Goal: Find specific page/section: Find specific page/section

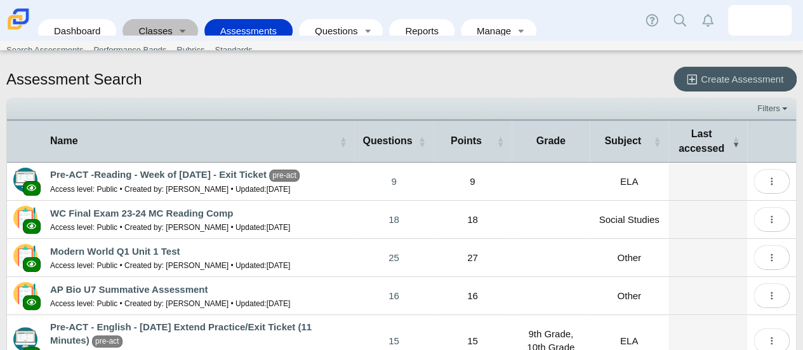
click at [164, 19] on link "Classes" at bounding box center [151, 30] width 44 height 23
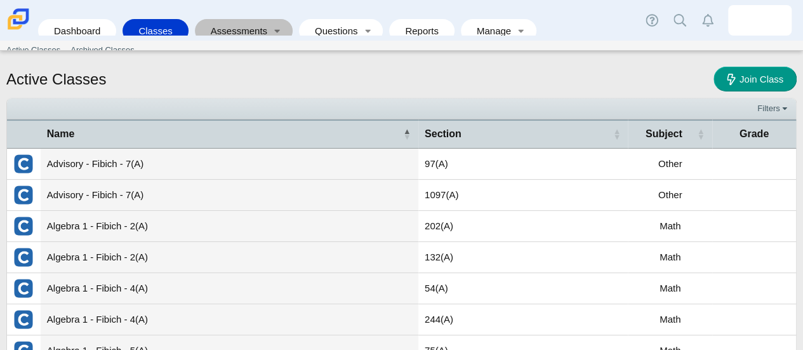
click at [245, 22] on link "Assessments" at bounding box center [234, 30] width 67 height 23
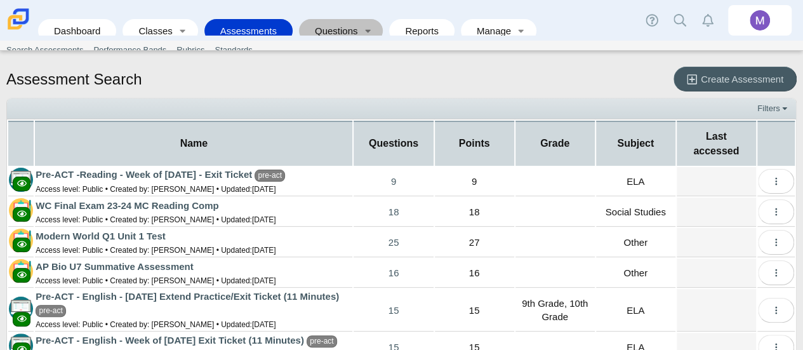
click at [346, 19] on link "Questions" at bounding box center [331, 30] width 53 height 23
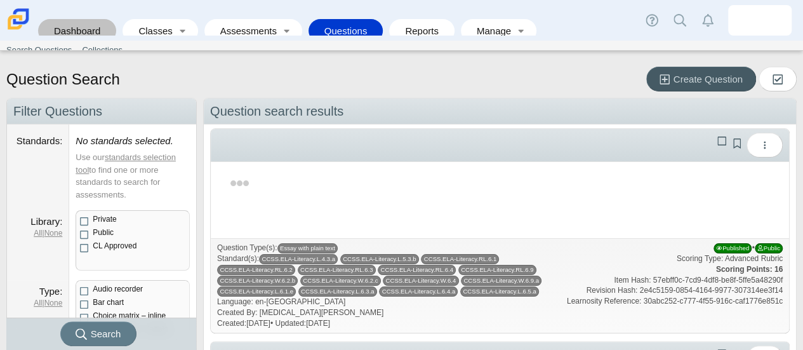
click at [79, 23] on link "Dashboard" at bounding box center [76, 30] width 65 height 23
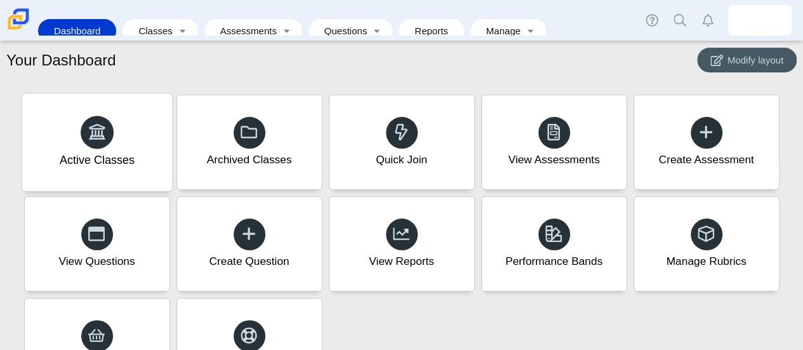
click at [123, 140] on div "Active Classes" at bounding box center [97, 142] width 150 height 98
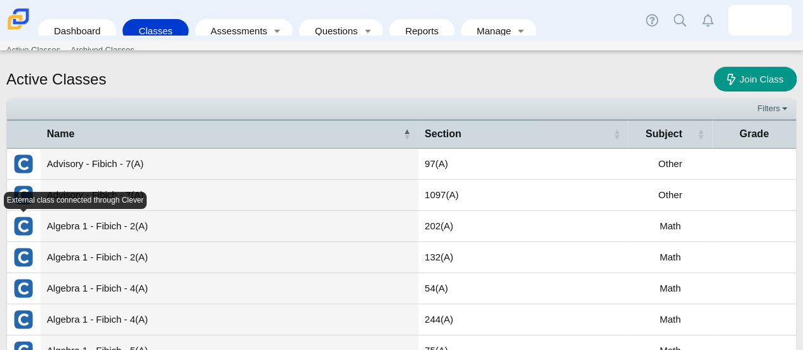
click at [27, 225] on img "External class connected through Clever" at bounding box center [23, 226] width 20 height 20
click at [91, 224] on td "Algebra 1 - Fibich - 2(A)" at bounding box center [230, 226] width 378 height 31
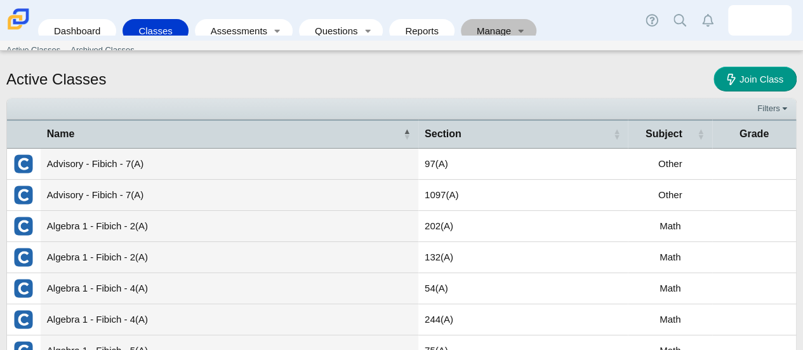
click at [467, 22] on link "Manage" at bounding box center [489, 30] width 45 height 23
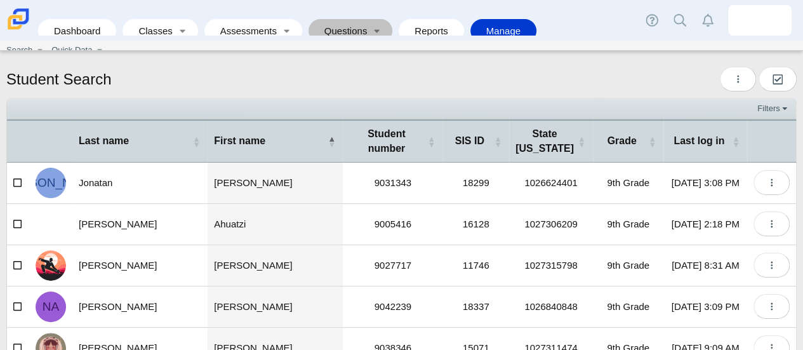
click at [335, 23] on link "Questions" at bounding box center [341, 30] width 53 height 23
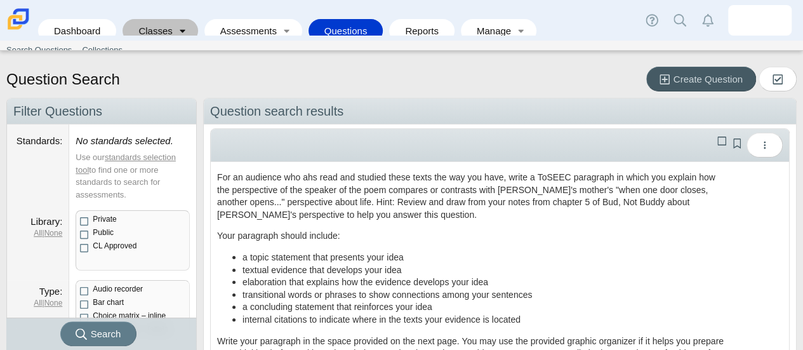
click at [183, 21] on link "Toggle expanded" at bounding box center [183, 30] width 18 height 23
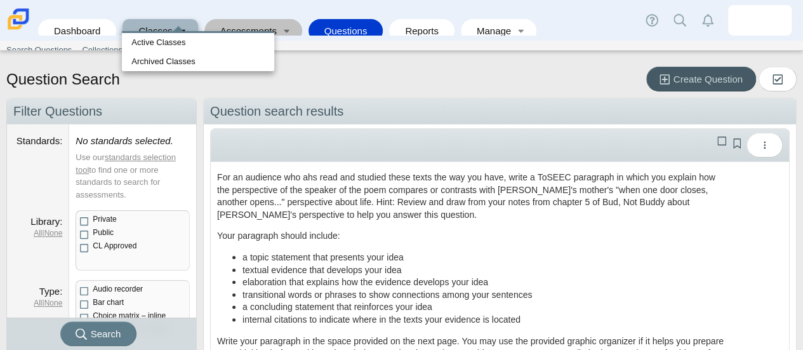
click at [230, 19] on link "Assessments" at bounding box center [244, 30] width 67 height 23
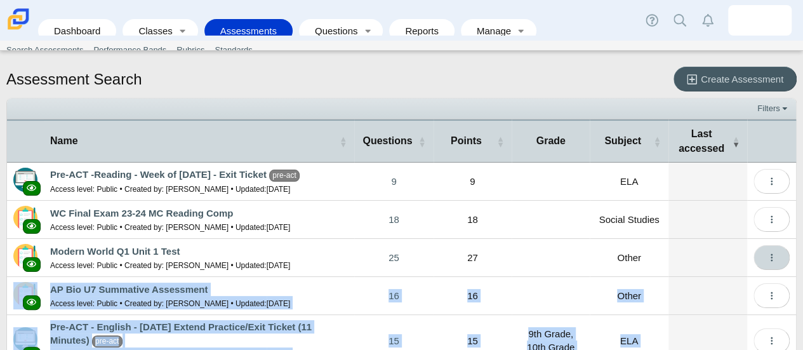
drag, startPoint x: 792, startPoint y: 178, endPoint x: 768, endPoint y: 244, distance: 70.9
click at [768, 244] on div "Assessment Search Create Assessment Filters Show only: Loading… Name Questions …" at bounding box center [401, 204] width 803 height 289
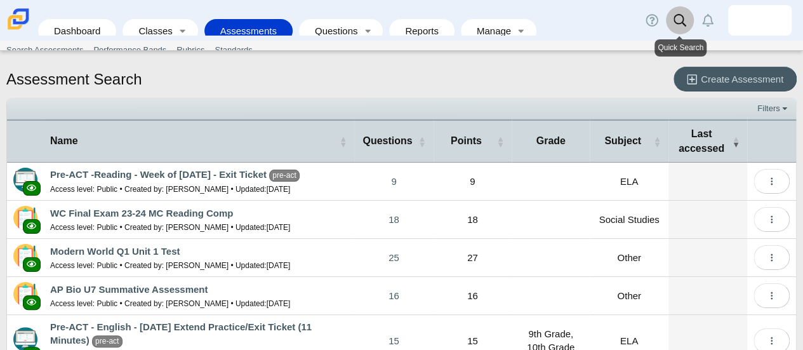
click at [670, 16] on link at bounding box center [680, 20] width 28 height 28
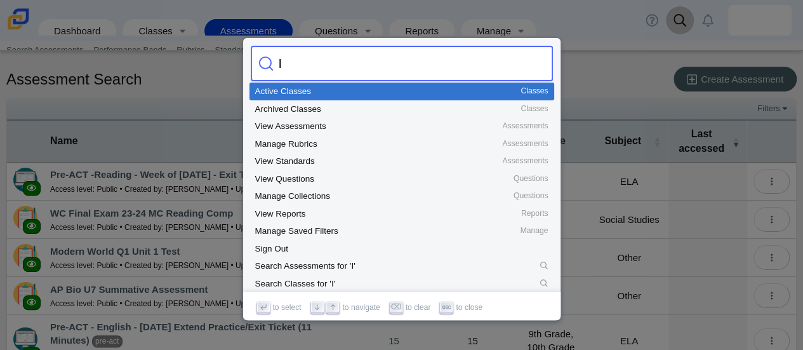
type input "IA"
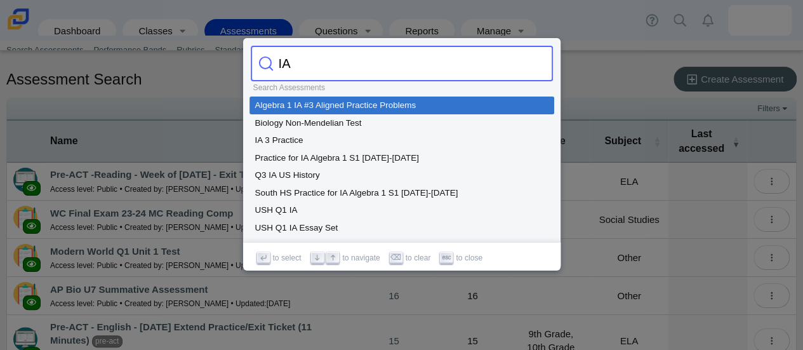
click at [582, 98] on div at bounding box center [401, 175] width 803 height 350
